Goal: Entertainment & Leisure: Consume media (video, audio)

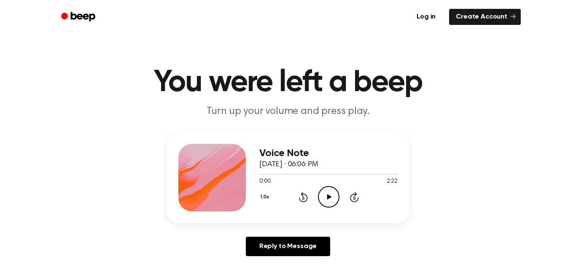
click at [353, 194] on icon at bounding box center [354, 197] width 9 height 10
drag, startPoint x: 266, startPoint y: 173, endPoint x: 241, endPoint y: 170, distance: 25.1
click at [241, 170] on div "Voice Note [DATE] · 06:06 PM 0:05 2:22 Your browser does not support the [objec…" at bounding box center [288, 177] width 243 height 91
drag, startPoint x: 262, startPoint y: 175, endPoint x: 251, endPoint y: 175, distance: 10.1
click at [251, 175] on div "Voice Note [DATE] · 06:06 PM 0:05 2:22 Your browser does not support the [objec…" at bounding box center [288, 177] width 243 height 91
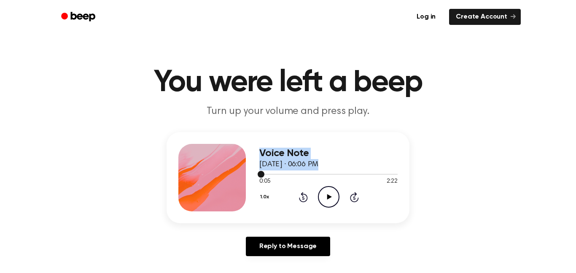
click at [260, 175] on span at bounding box center [261, 174] width 7 height 7
click at [332, 192] on icon "Play Audio" at bounding box center [329, 197] width 22 height 22
click at [259, 173] on div at bounding box center [328, 173] width 138 height 7
click at [390, 174] on div at bounding box center [328, 174] width 138 height 1
click at [327, 194] on icon "Pause Audio" at bounding box center [329, 197] width 22 height 22
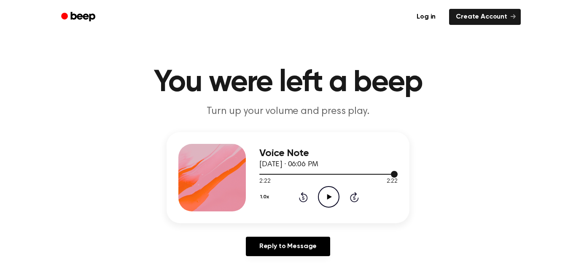
click at [262, 177] on div at bounding box center [328, 173] width 138 height 7
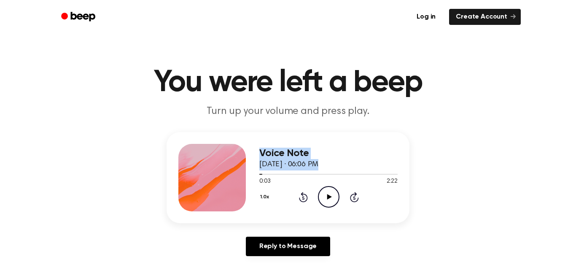
drag, startPoint x: 262, startPoint y: 177, endPoint x: 205, endPoint y: 189, distance: 58.6
click at [205, 189] on div "Voice Note [DATE] · 06:06 PM 0:03 2:22 Your browser does not support the [objec…" at bounding box center [288, 177] width 243 height 91
